Goal: Task Accomplishment & Management: Use online tool/utility

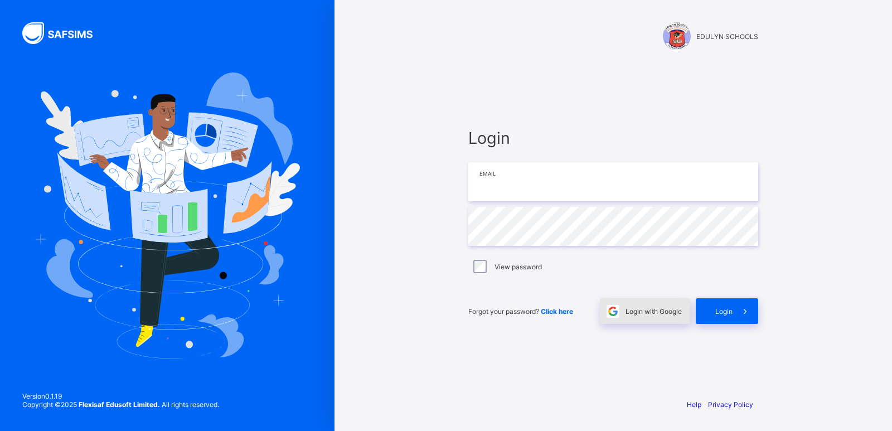
type input "**********"
click at [667, 310] on span "Login with Google" at bounding box center [653, 311] width 56 height 8
click at [663, 313] on span "Login with Google" at bounding box center [653, 311] width 56 height 8
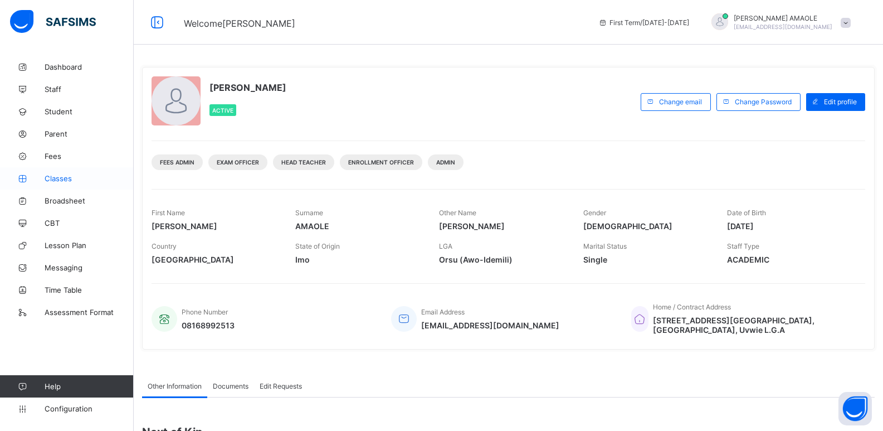
click at [60, 175] on span "Classes" at bounding box center [89, 178] width 89 height 9
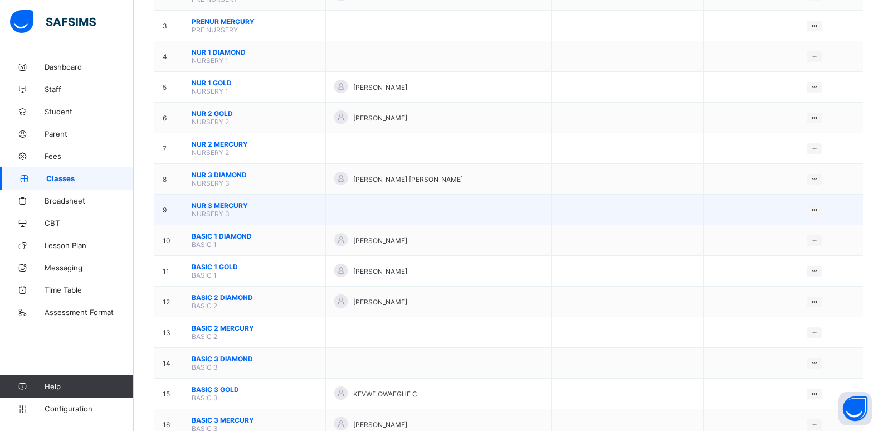
scroll to position [223, 0]
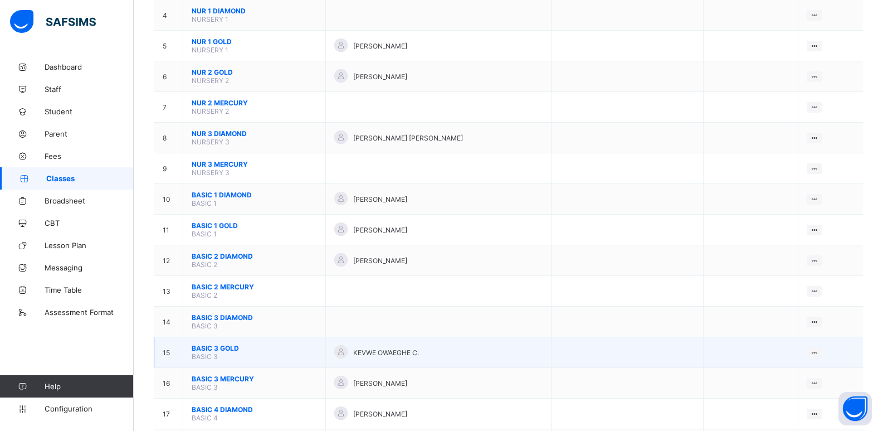
click at [230, 348] on span "BASIC 3 GOLD" at bounding box center [254, 348] width 125 height 8
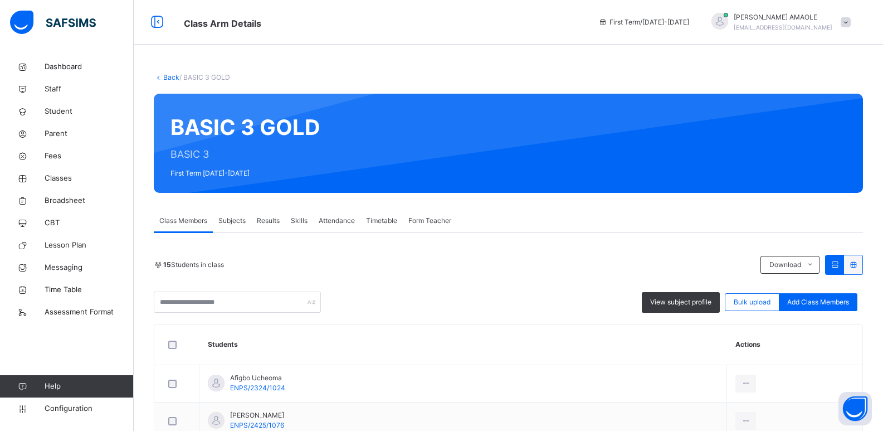
click at [163, 79] on span "Back" at bounding box center [167, 77] width 26 height 8
click at [164, 78] on link "Back" at bounding box center [171, 77] width 16 height 8
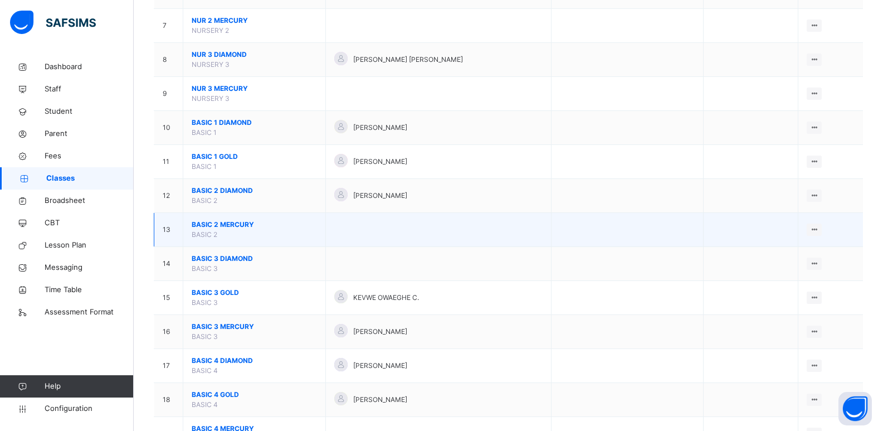
scroll to position [334, 0]
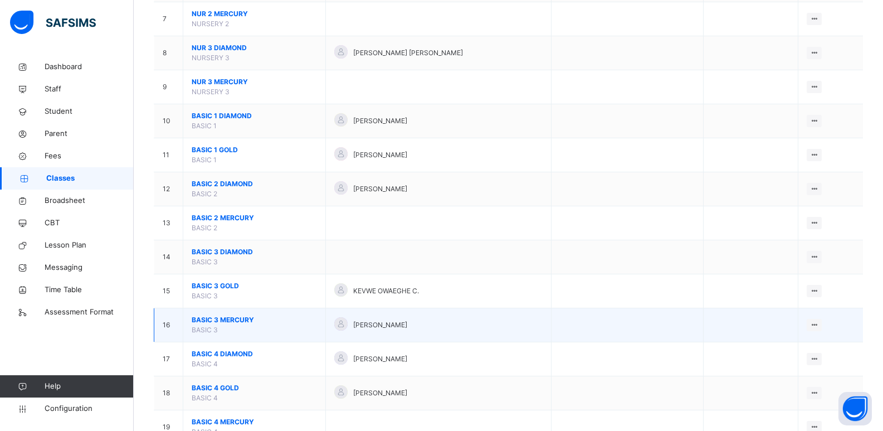
click at [230, 318] on span "BASIC 3 MERCURY" at bounding box center [254, 320] width 125 height 10
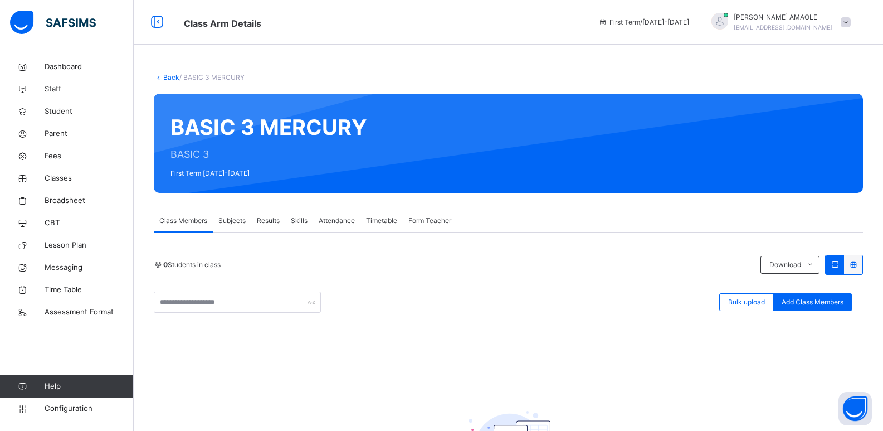
click at [167, 74] on link "Back" at bounding box center [171, 77] width 16 height 8
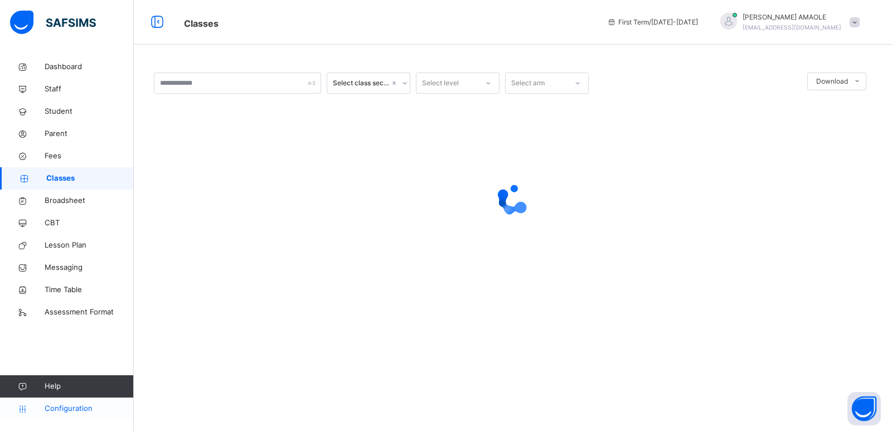
click at [62, 403] on span "Configuration" at bounding box center [89, 408] width 89 height 11
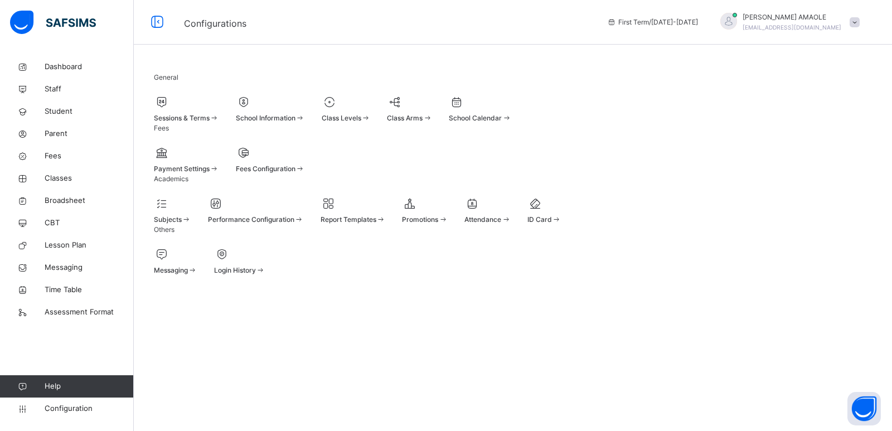
click at [447, 212] on div at bounding box center [425, 203] width 46 height 17
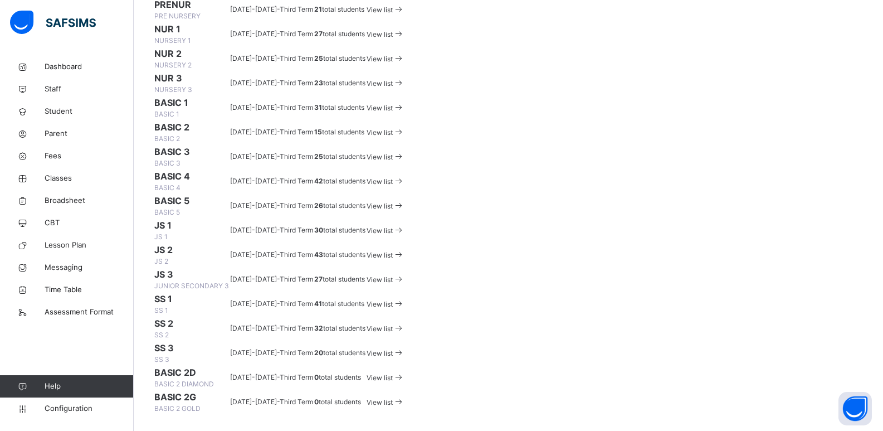
scroll to position [279, 0]
click at [393, 161] on span "View list" at bounding box center [380, 157] width 26 height 8
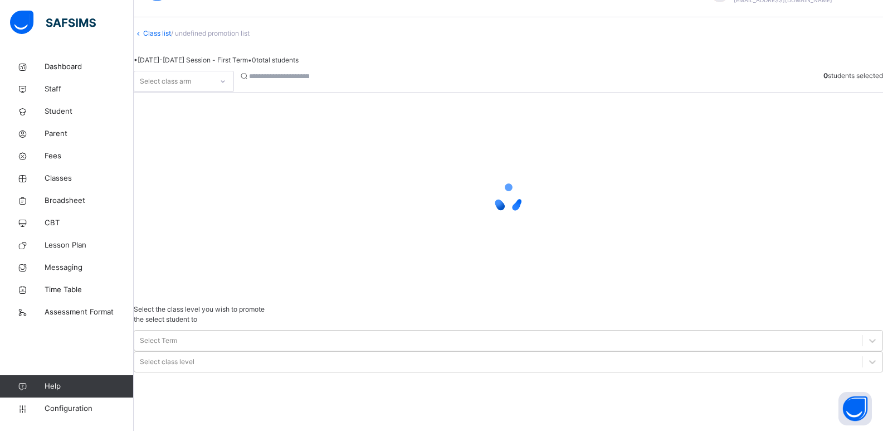
scroll to position [44, 0]
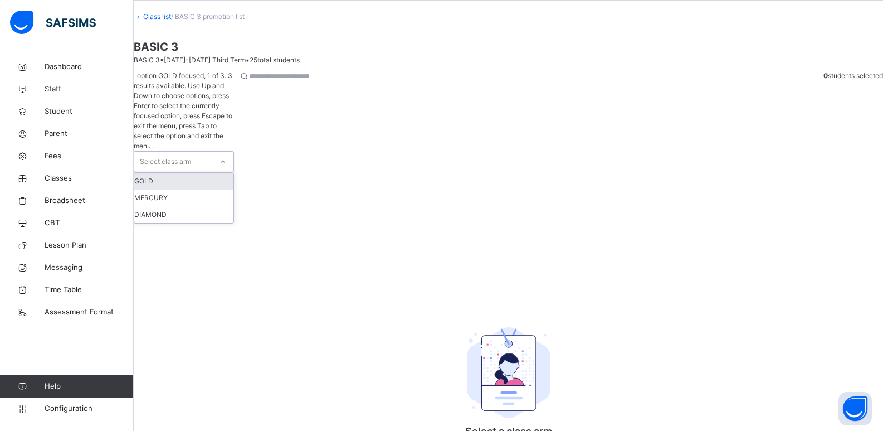
click at [191, 151] on div "Select class arm" at bounding box center [165, 161] width 51 height 21
click at [206, 173] on div "GOLD" at bounding box center [183, 181] width 99 height 17
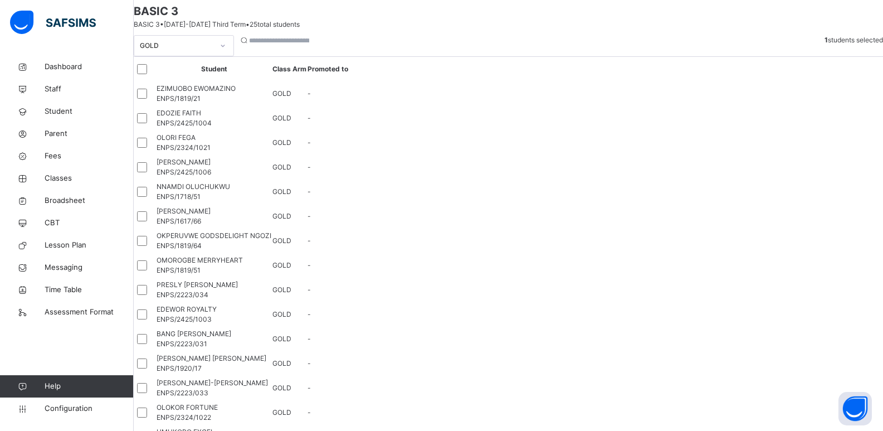
scroll to position [100, 0]
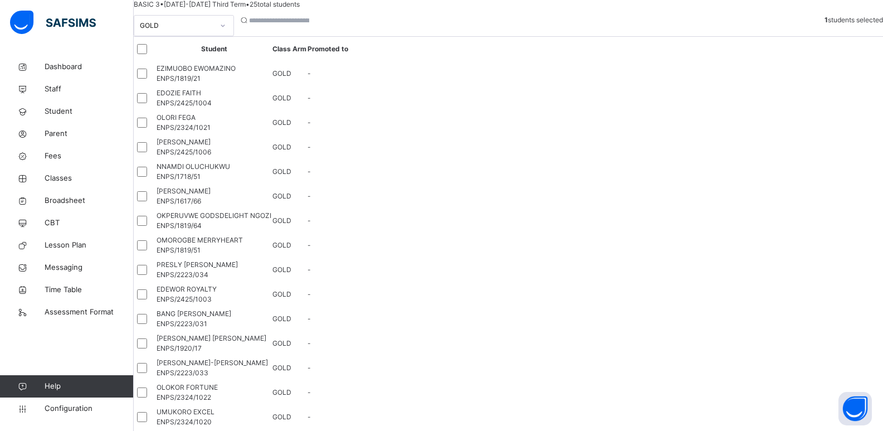
click at [231, 157] on div "IGHORODJE OKEOGHENE MICHELLE ENPS/2425/1006" at bounding box center [214, 147] width 115 height 20
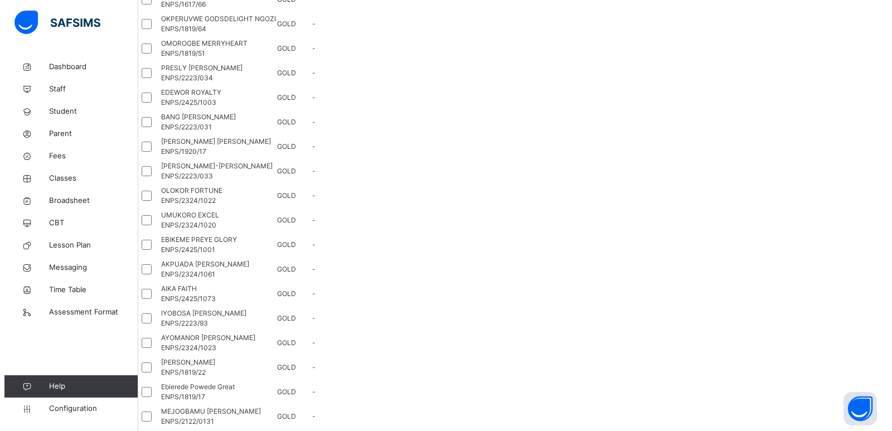
scroll to position [213, 0]
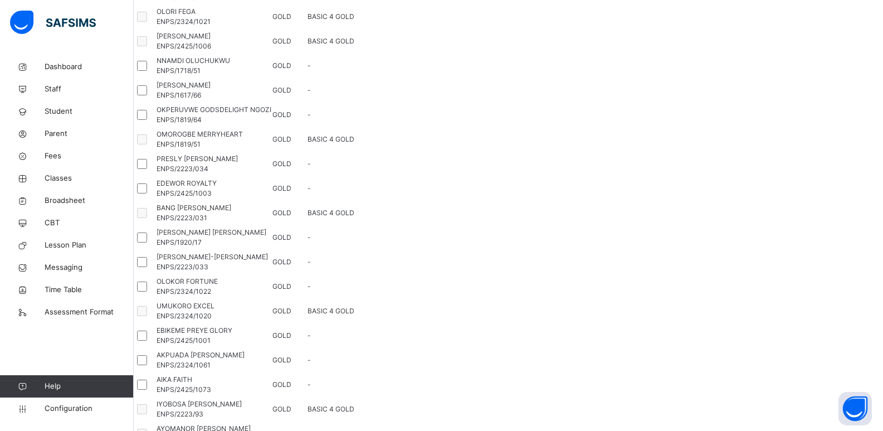
scroll to position [157, 0]
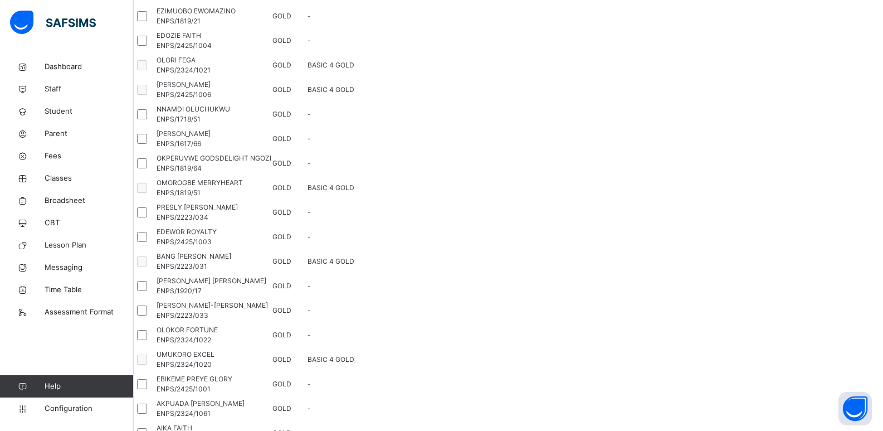
click at [155, 126] on div at bounding box center [144, 114] width 21 height 23
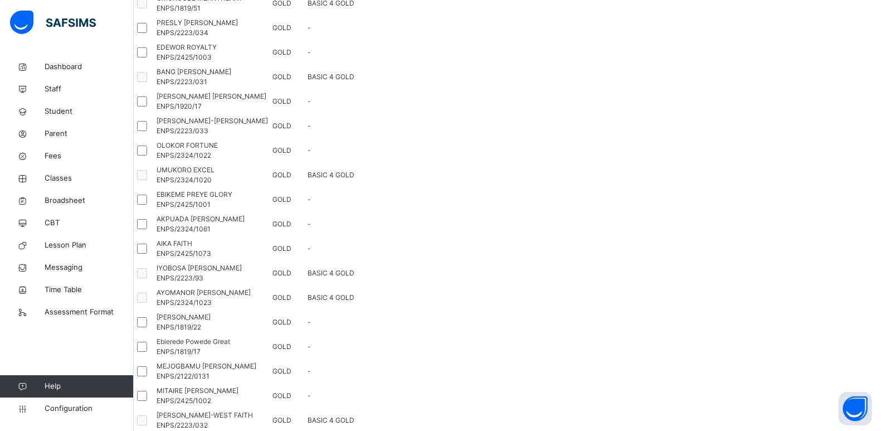
scroll to position [380, 0]
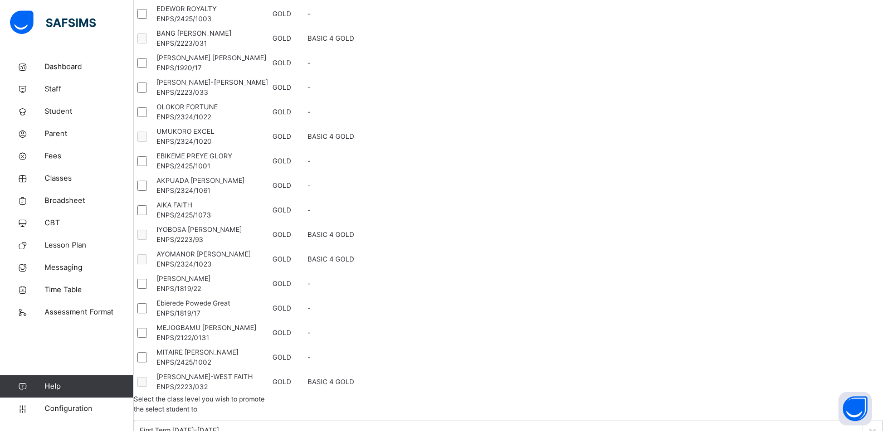
click at [155, 75] on div at bounding box center [144, 62] width 21 height 23
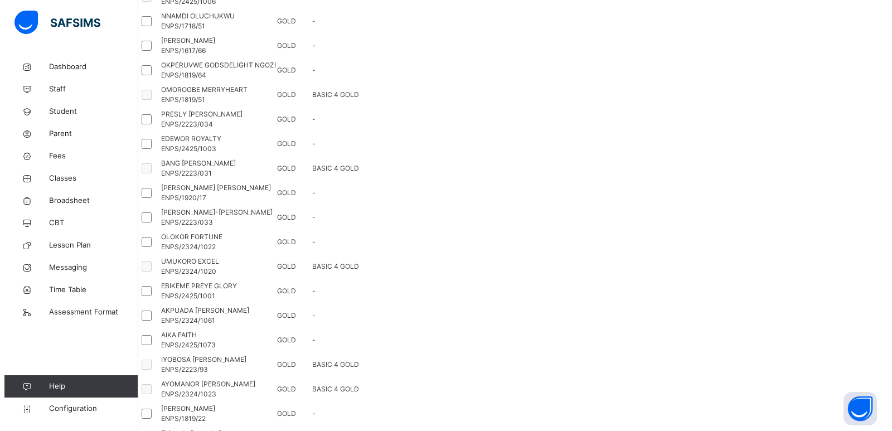
scroll to position [157, 0]
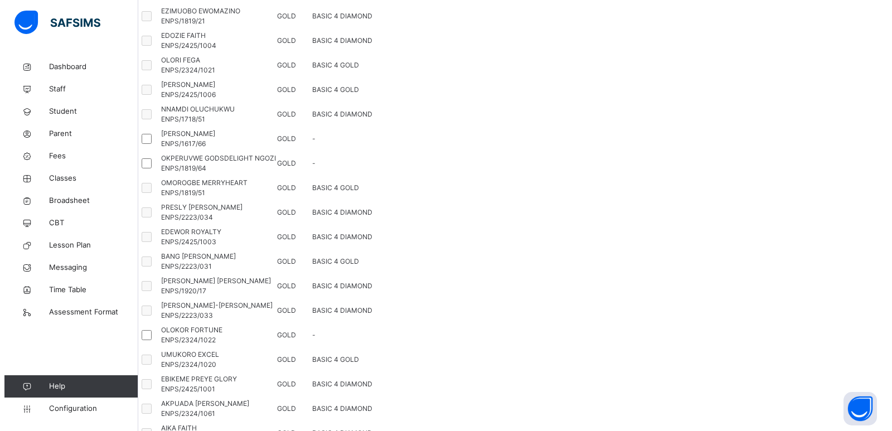
scroll to position [0, 0]
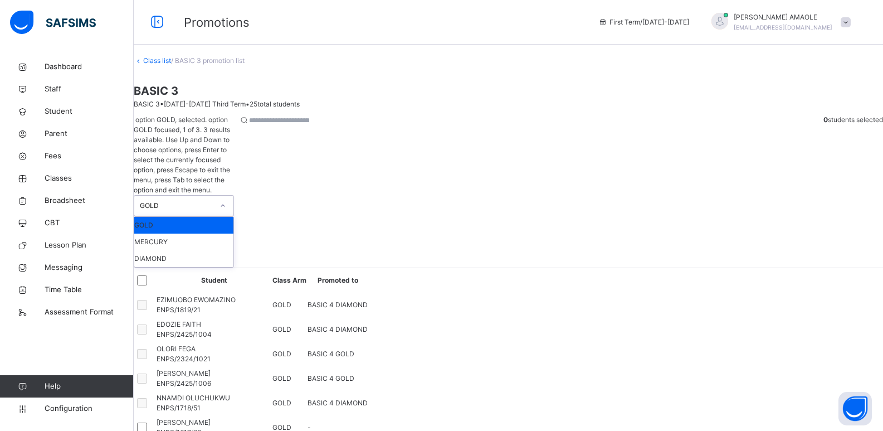
click at [213, 201] on div "GOLD" at bounding box center [177, 206] width 74 height 10
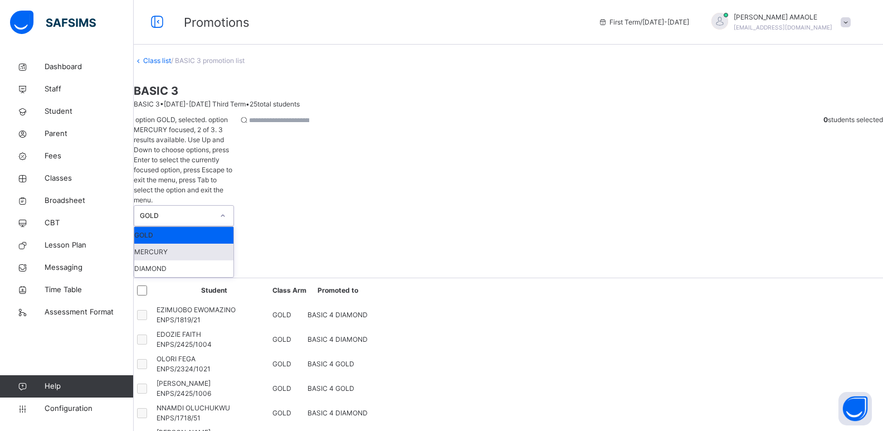
click at [210, 244] on div "MERCURY" at bounding box center [183, 252] width 99 height 17
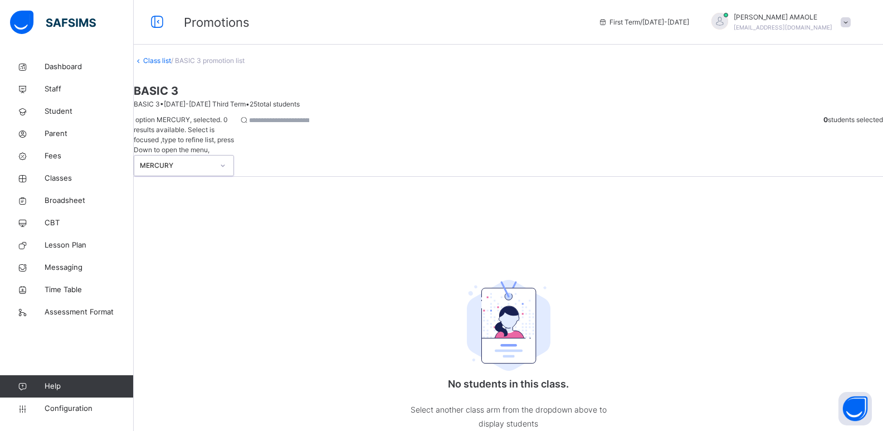
click at [212, 155] on div "MERCURY" at bounding box center [173, 165] width 78 height 20
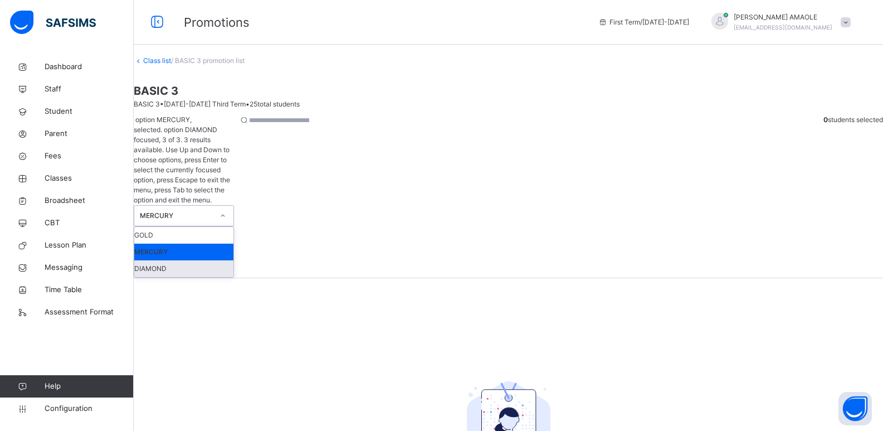
click at [230, 260] on div "DIAMOND" at bounding box center [183, 268] width 99 height 17
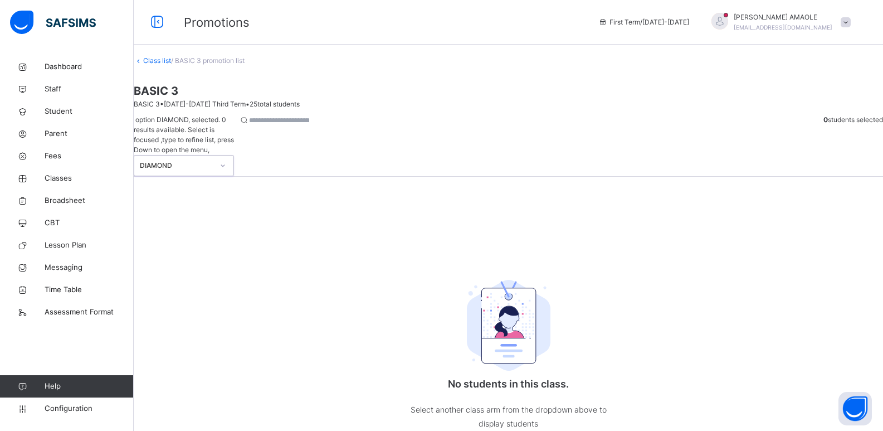
click at [203, 115] on div "option DIAMOND, selected. 0 results available. Select is focused ,type to refin…" at bounding box center [184, 145] width 100 height 61
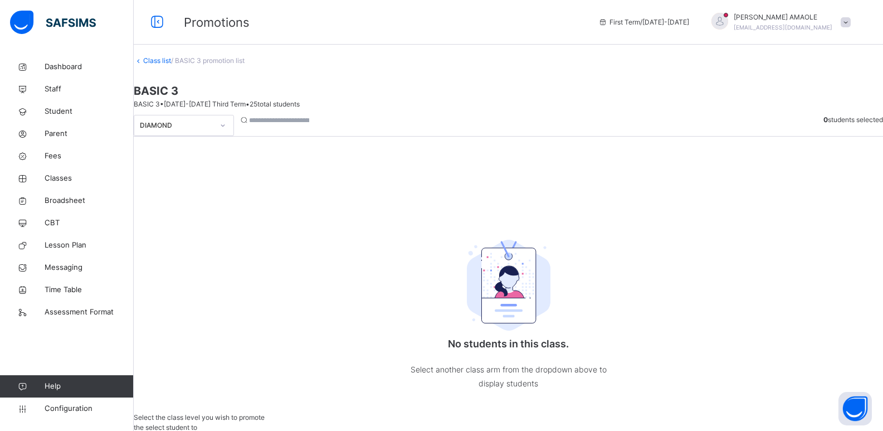
click at [171, 65] on link "Class list" at bounding box center [157, 60] width 28 height 8
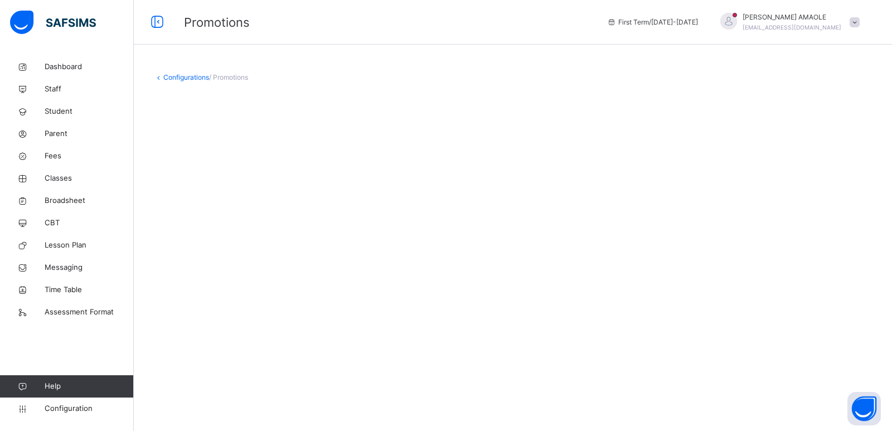
click at [187, 77] on link "Configurations" at bounding box center [186, 77] width 46 height 8
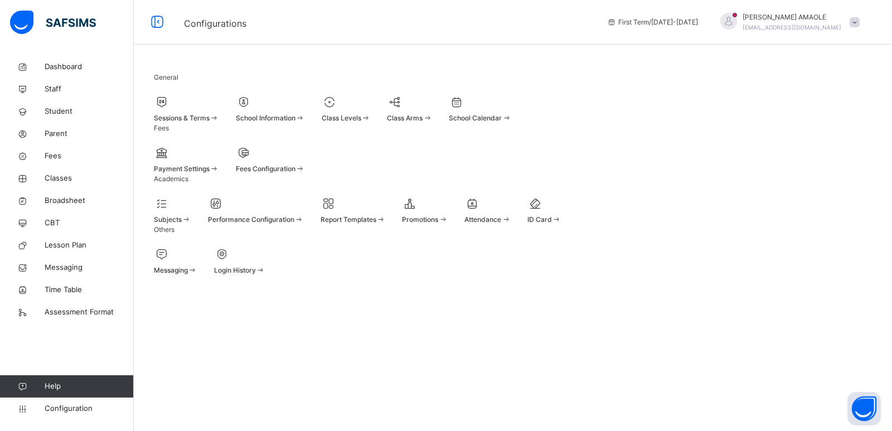
click at [447, 215] on span at bounding box center [425, 213] width 46 height 3
